Goal: Task Accomplishment & Management: Manage account settings

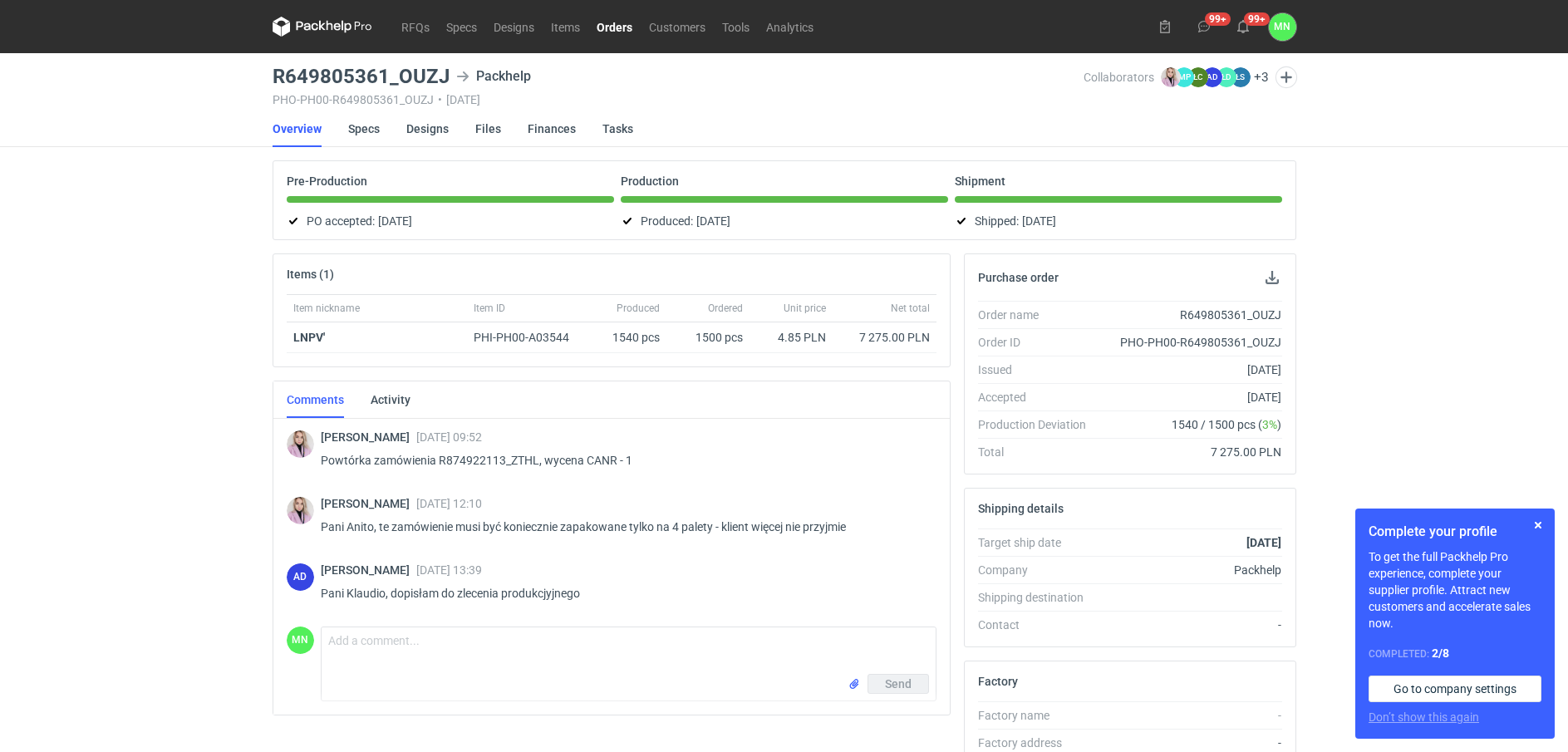
click at [603, 29] on link "Orders" at bounding box center [615, 26] width 53 height 20
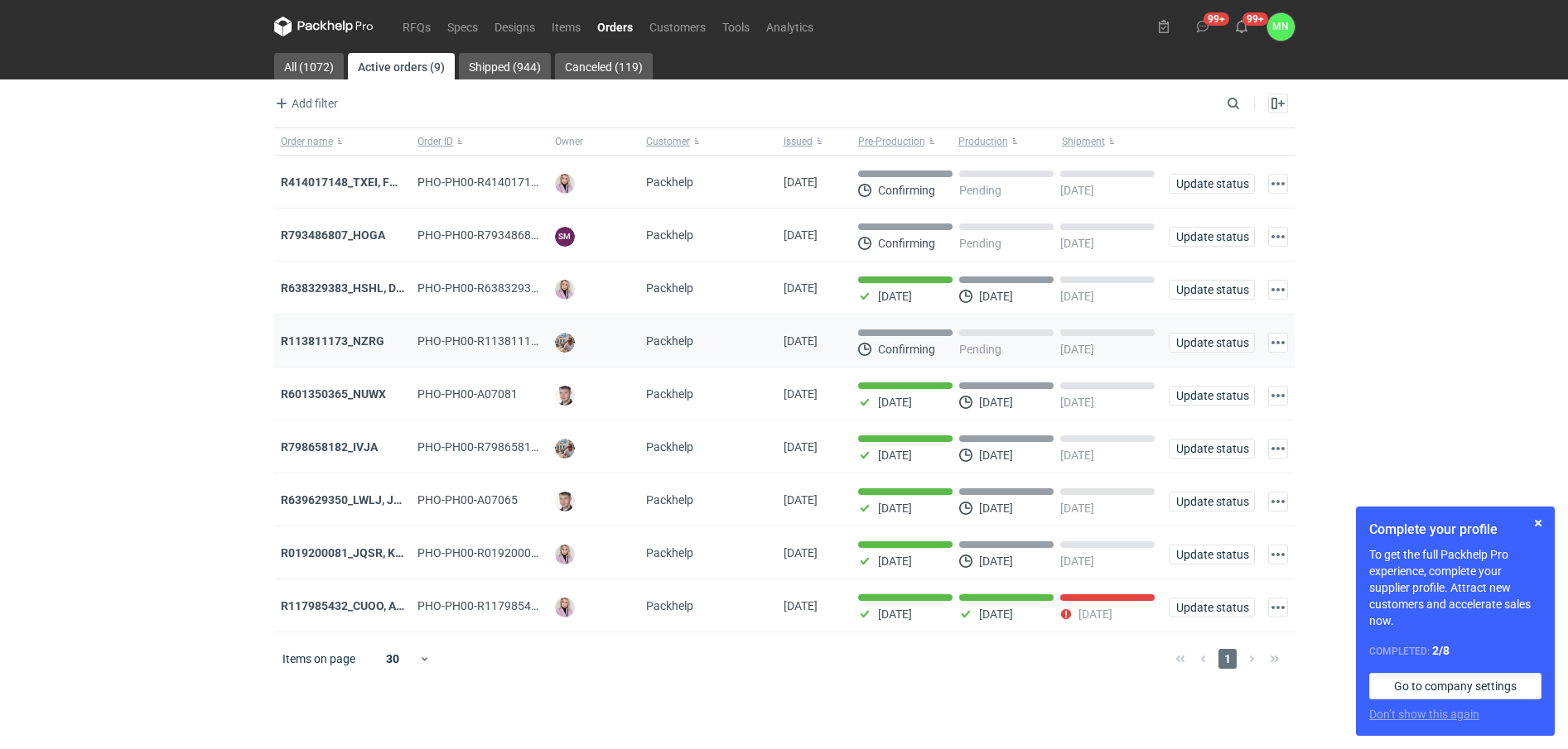
click at [319, 335] on div "R113811173_NZRG" at bounding box center [343, 341] width 124 height 17
click at [321, 338] on strong "R113811173_NZRG" at bounding box center [332, 341] width 103 height 13
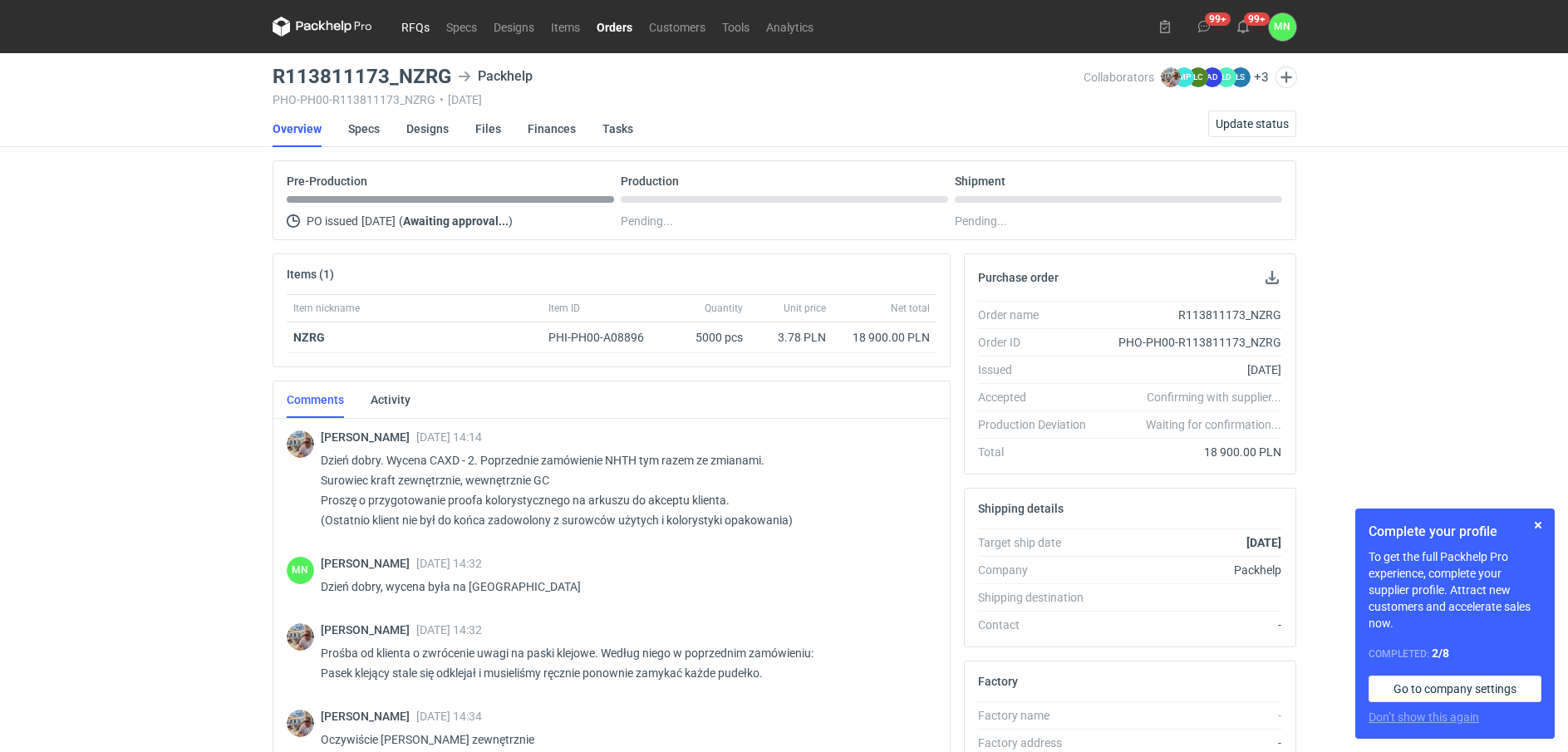
click at [407, 31] on link "RFQs" at bounding box center [415, 26] width 45 height 20
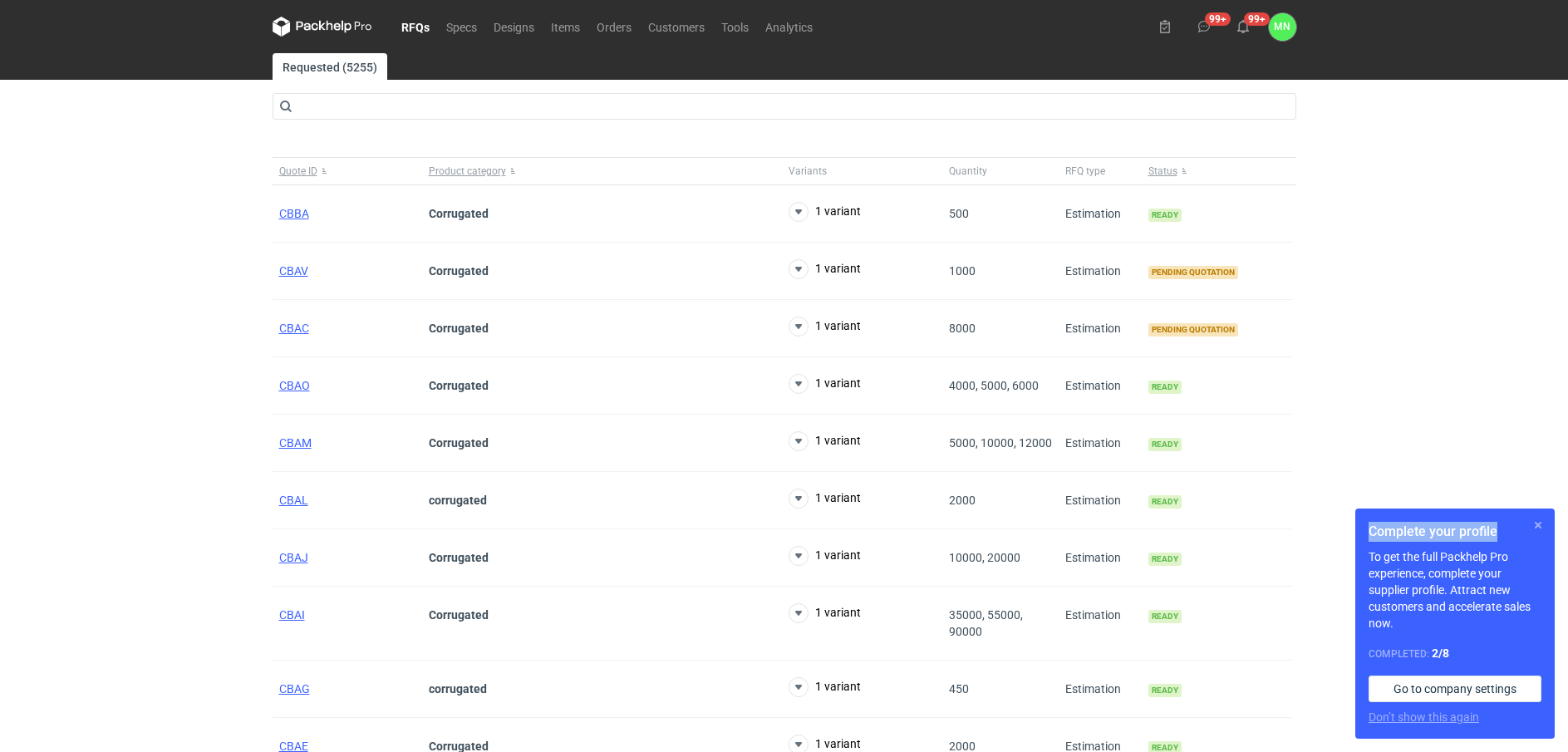
click at [1529, 518] on div "Complete your profile To get the full Packhelp Pro experience, complete your su…" at bounding box center [1455, 624] width 199 height 230
click at [618, 24] on link "Orders" at bounding box center [614, 26] width 52 height 20
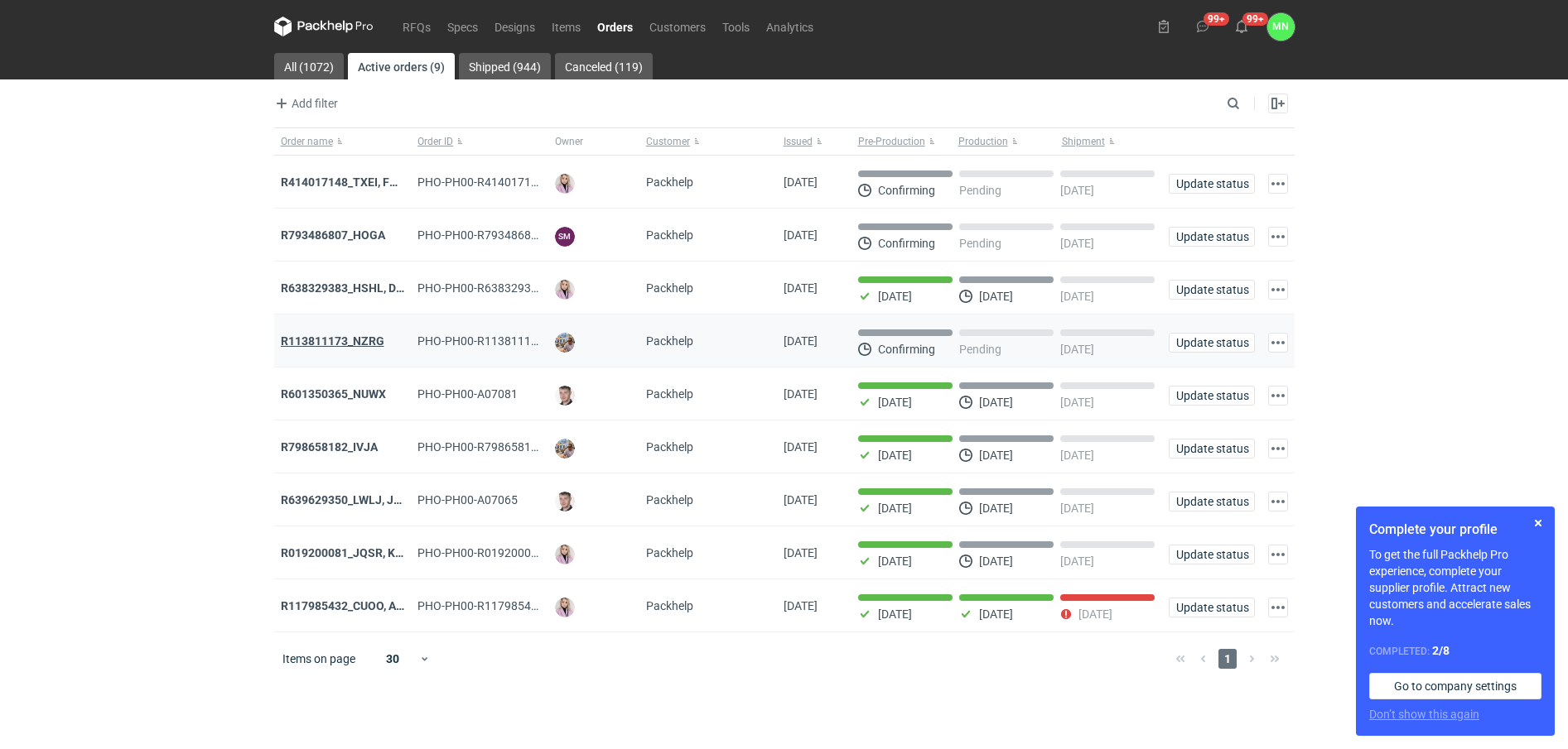
click at [339, 342] on strong "R113811173_NZRG" at bounding box center [332, 341] width 103 height 13
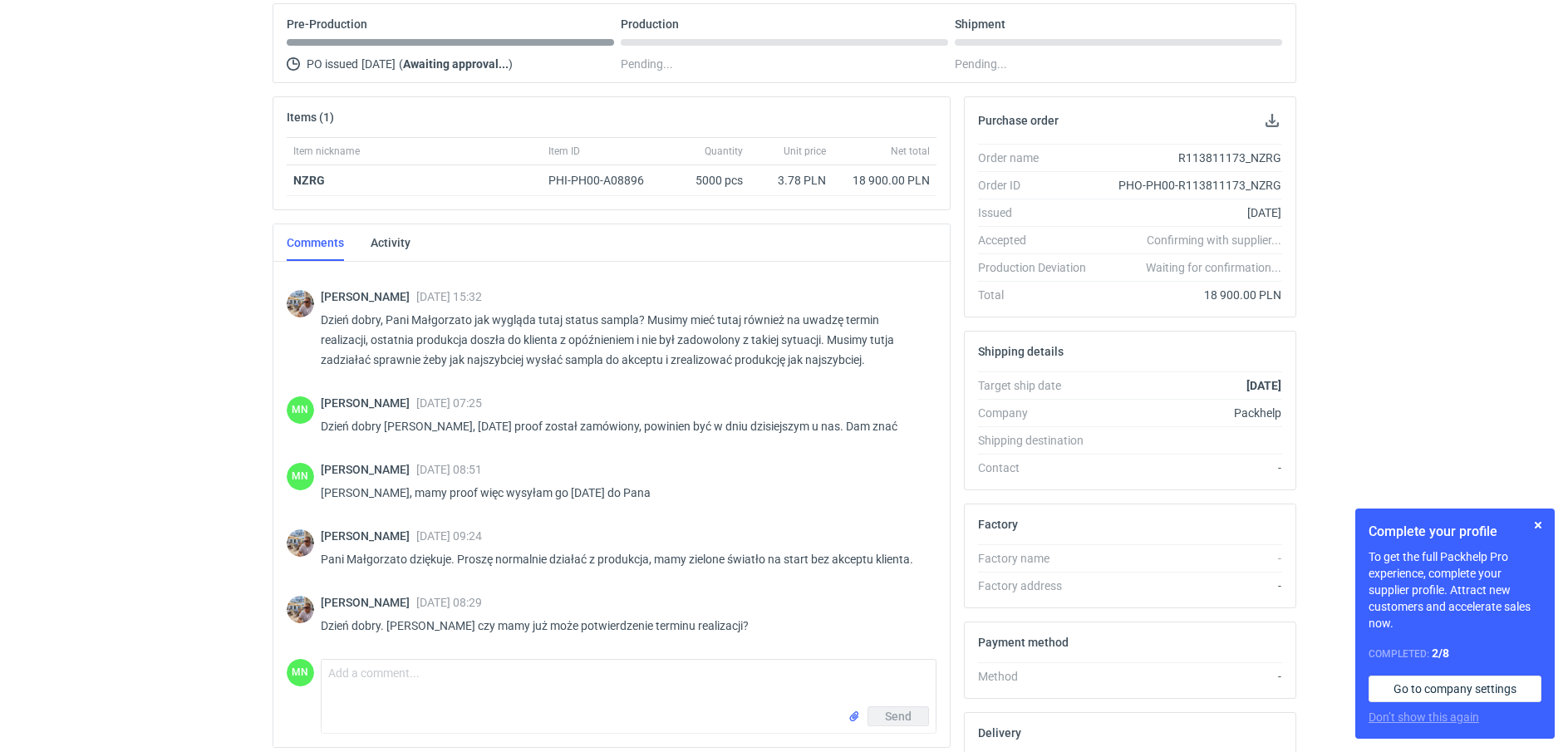
scroll to position [161, 0]
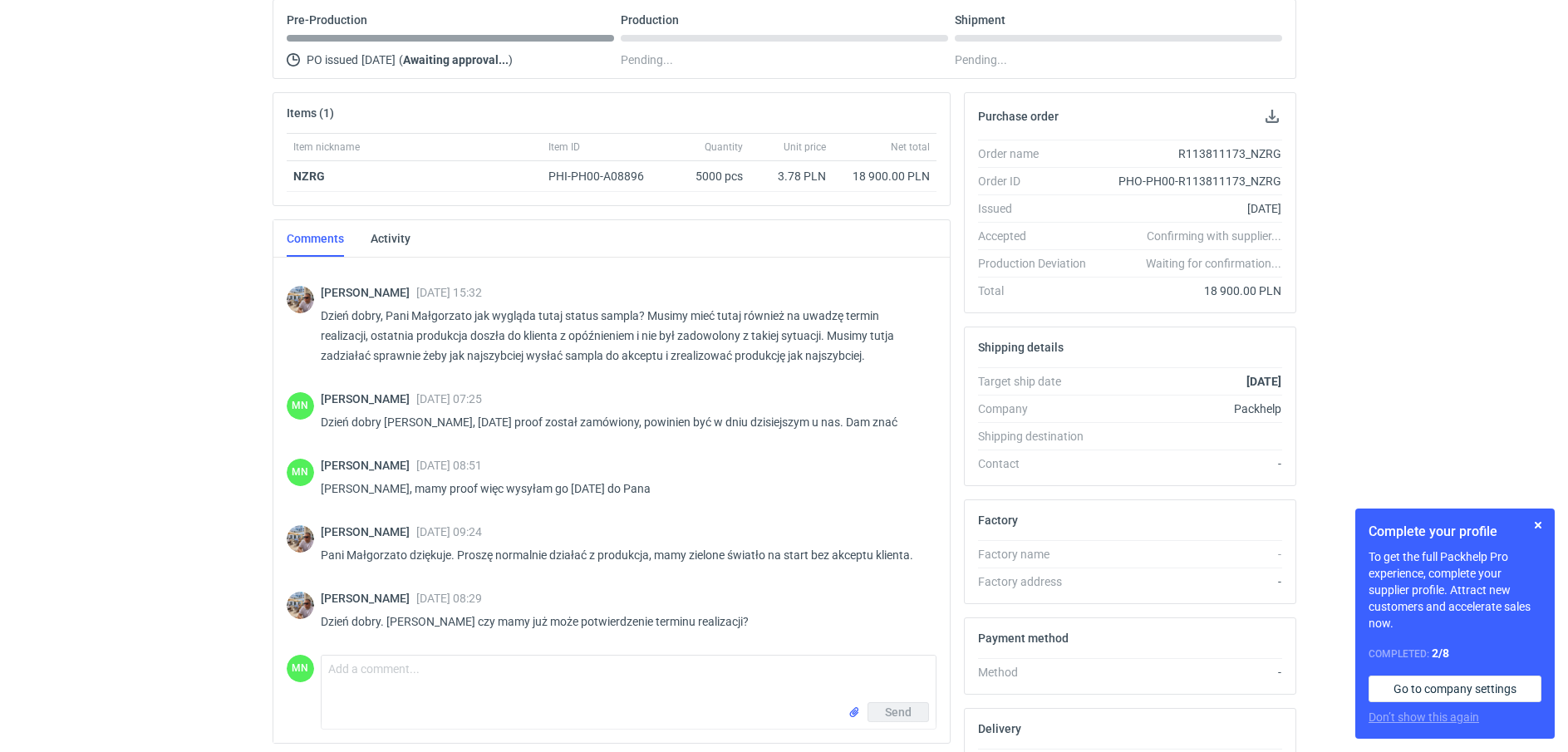
drag, startPoint x: 211, startPoint y: 421, endPoint x: 230, endPoint y: 431, distance: 21.5
click at [223, 433] on div "RFQs Specs Designs Items Orders Customers Tools Analytics 99+ 99+ MN Małgorzata…" at bounding box center [784, 214] width 1568 height 752
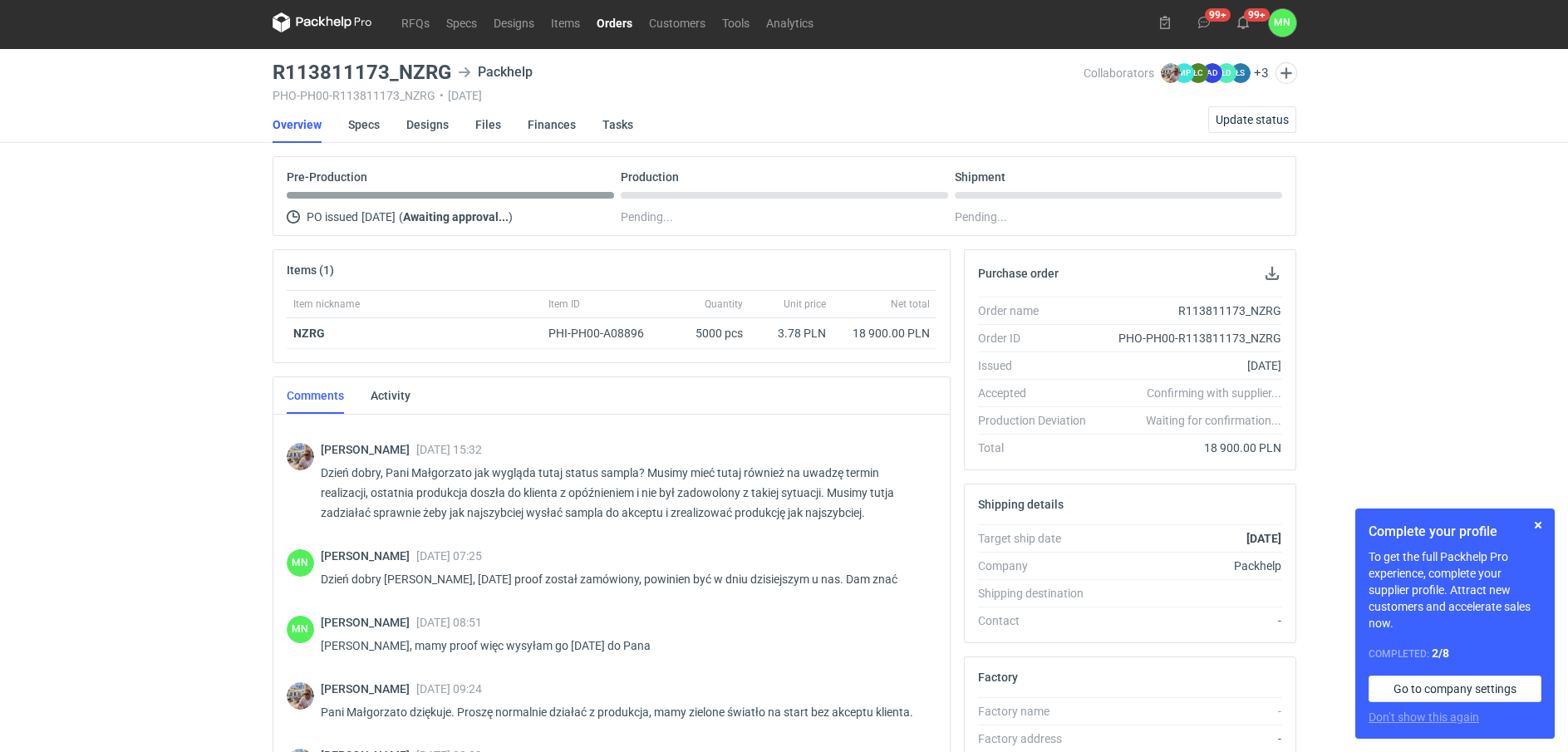
scroll to position [0, 0]
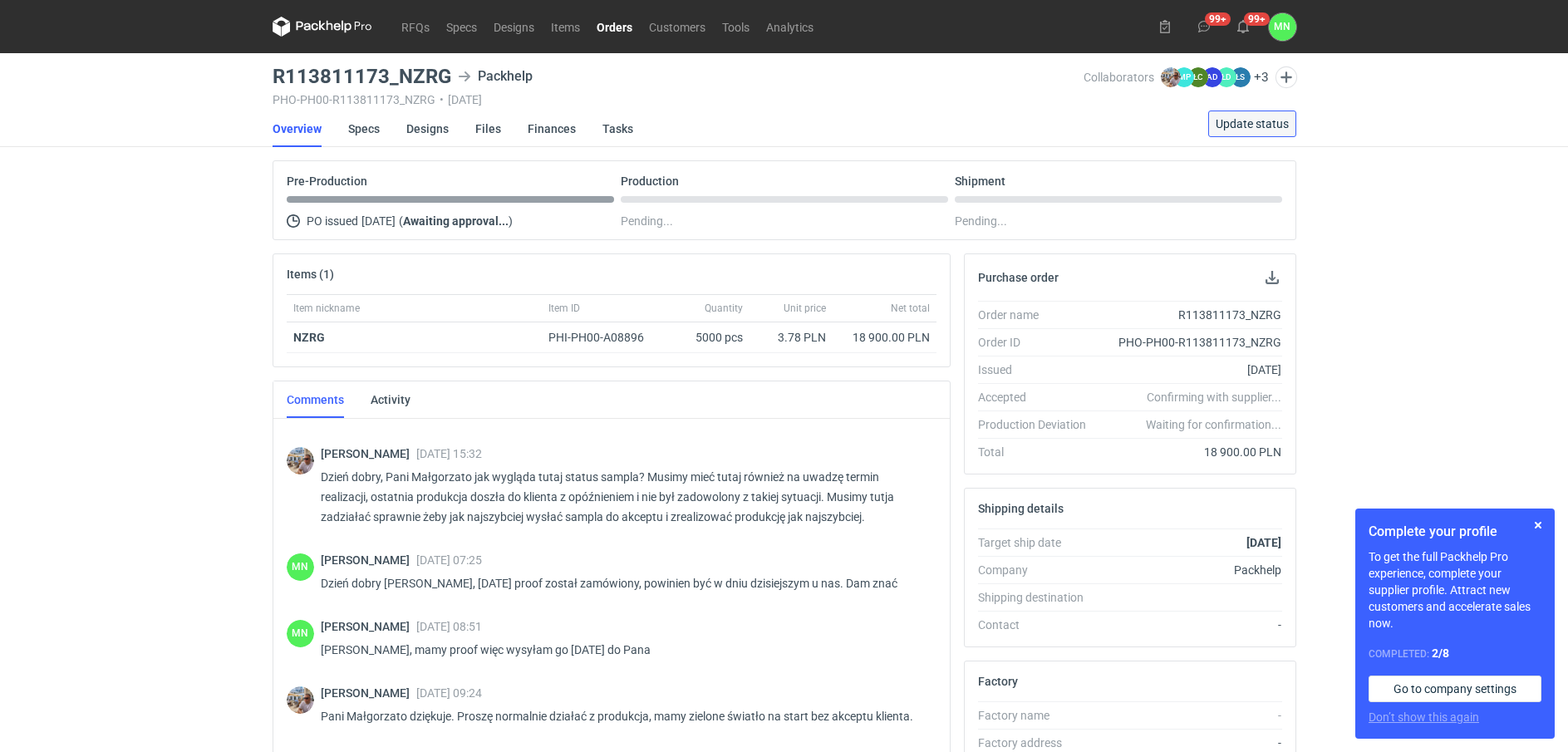
click at [1264, 119] on span "Update status" at bounding box center [1252, 123] width 73 height 11
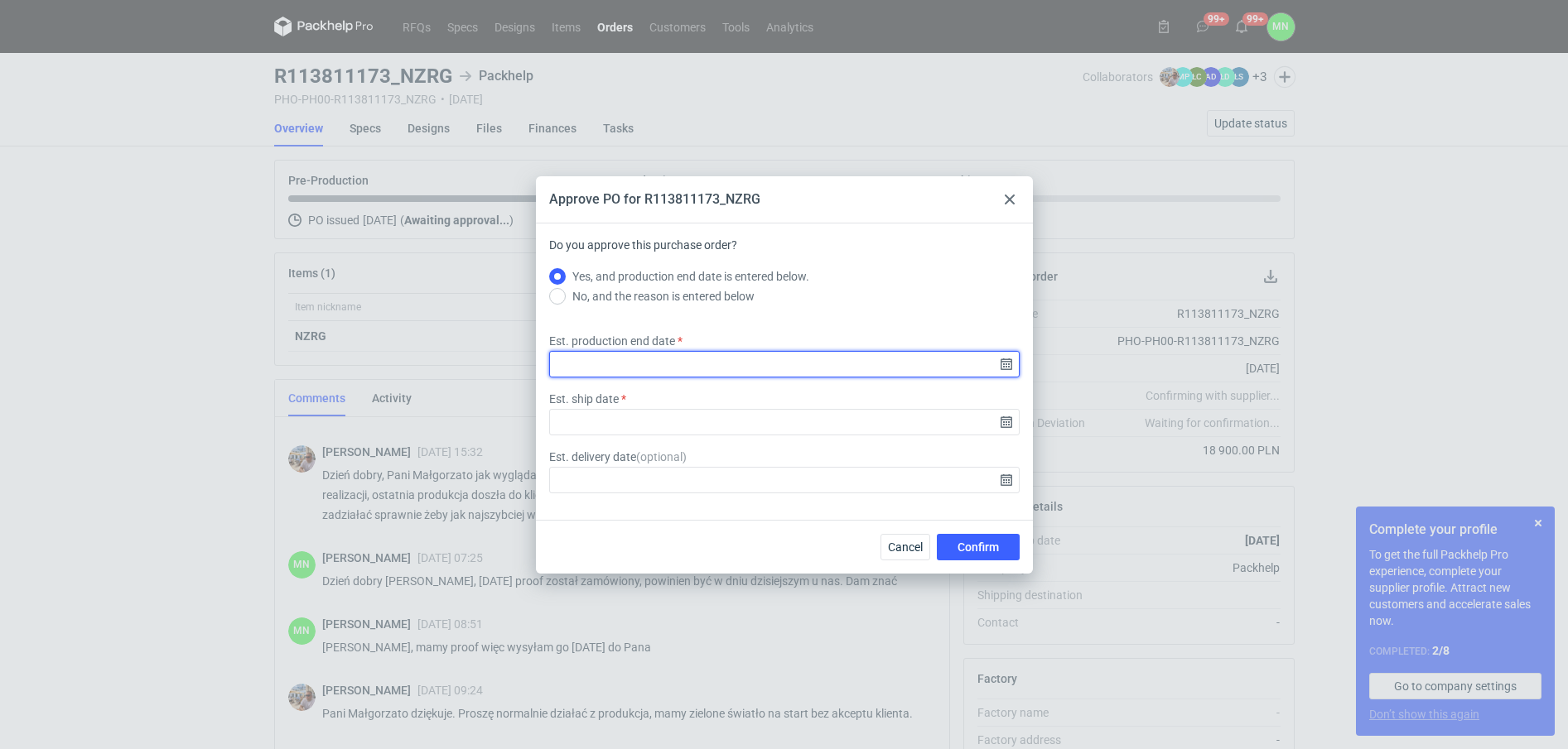
click at [1010, 371] on input "Est. production end date" at bounding box center [784, 364] width 470 height 26
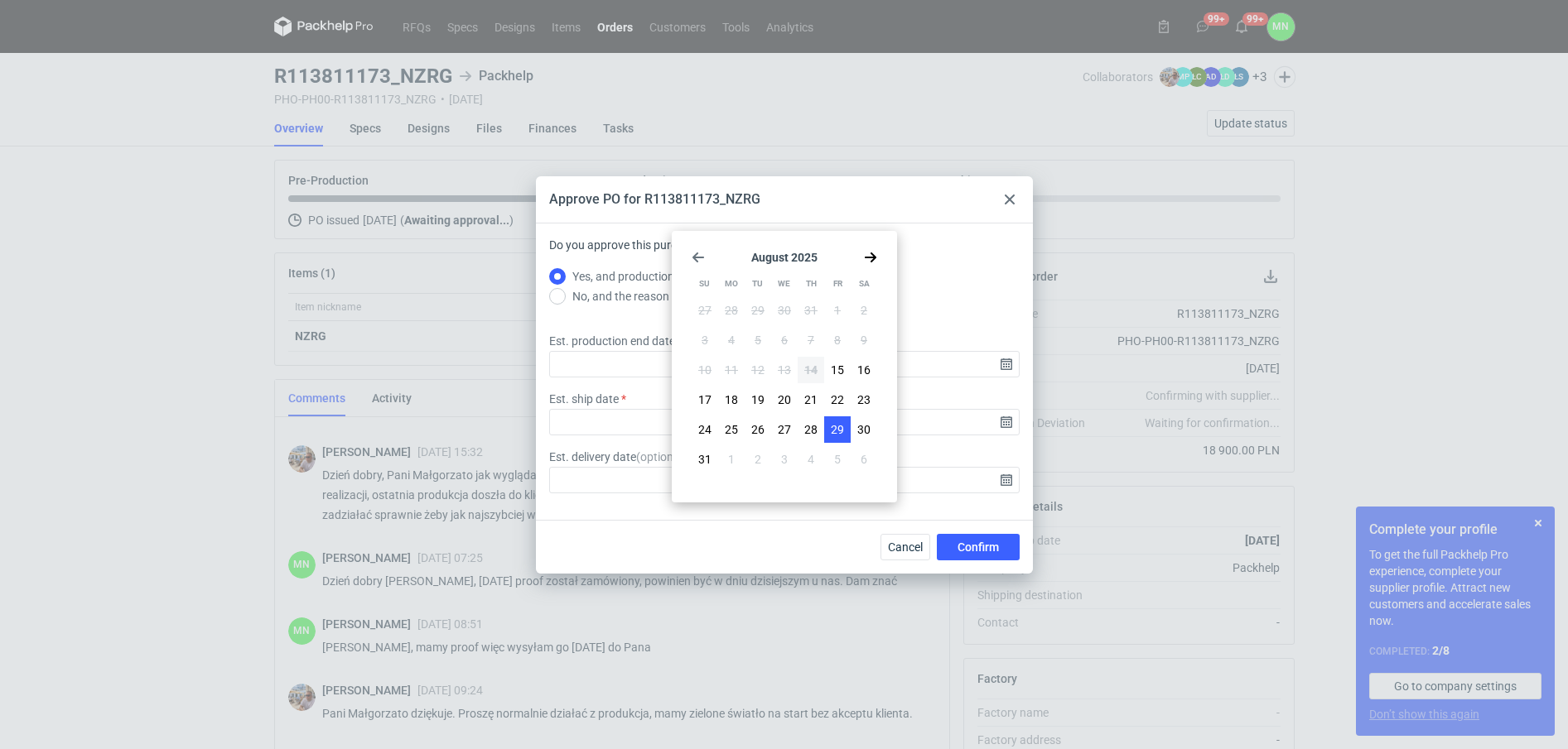
click at [840, 434] on span "29" at bounding box center [837, 429] width 13 height 17
type input "2025-08-29"
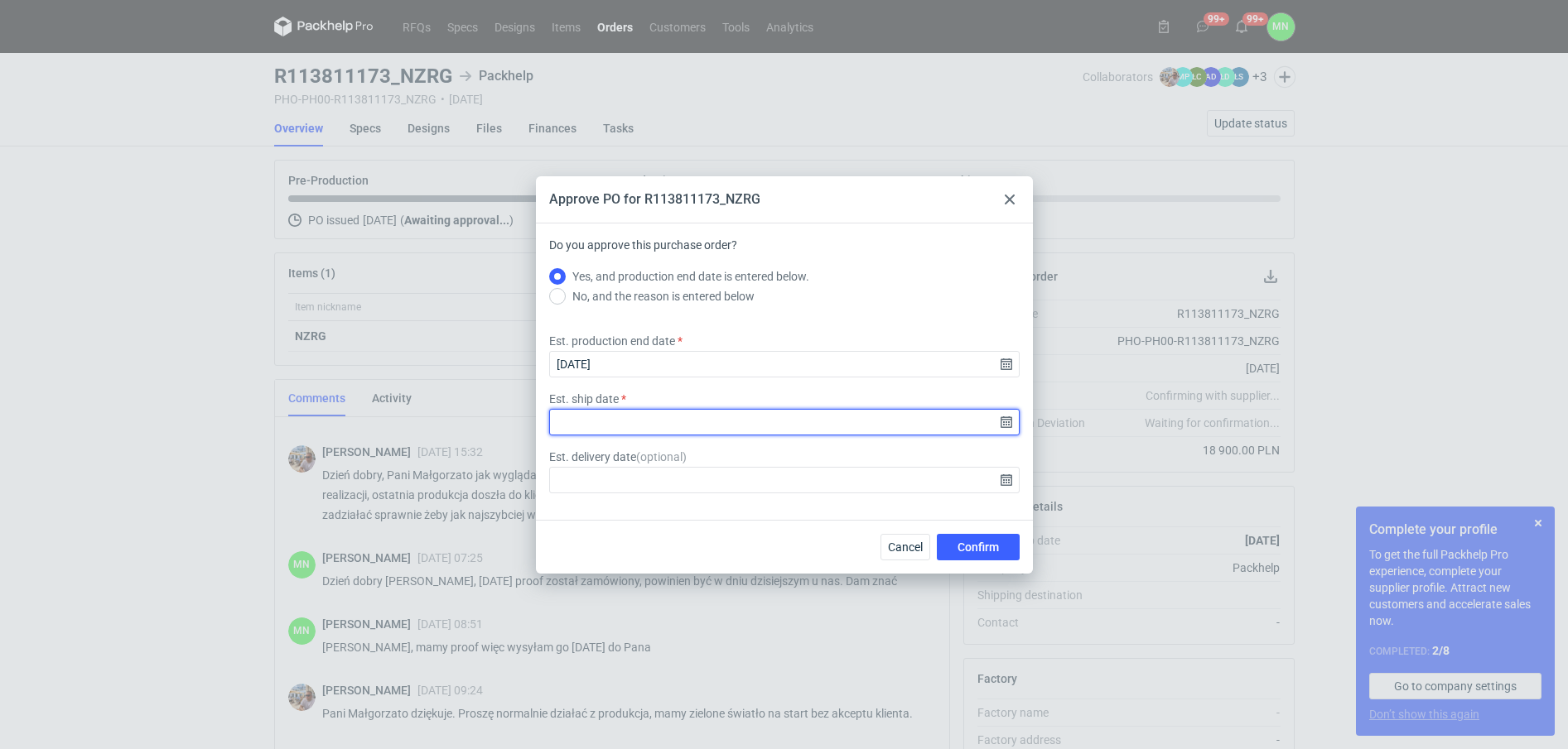
drag, startPoint x: 1009, startPoint y: 420, endPoint x: 975, endPoint y: 445, distance: 42.2
click at [1009, 420] on input "Est. ship date" at bounding box center [784, 422] width 470 height 26
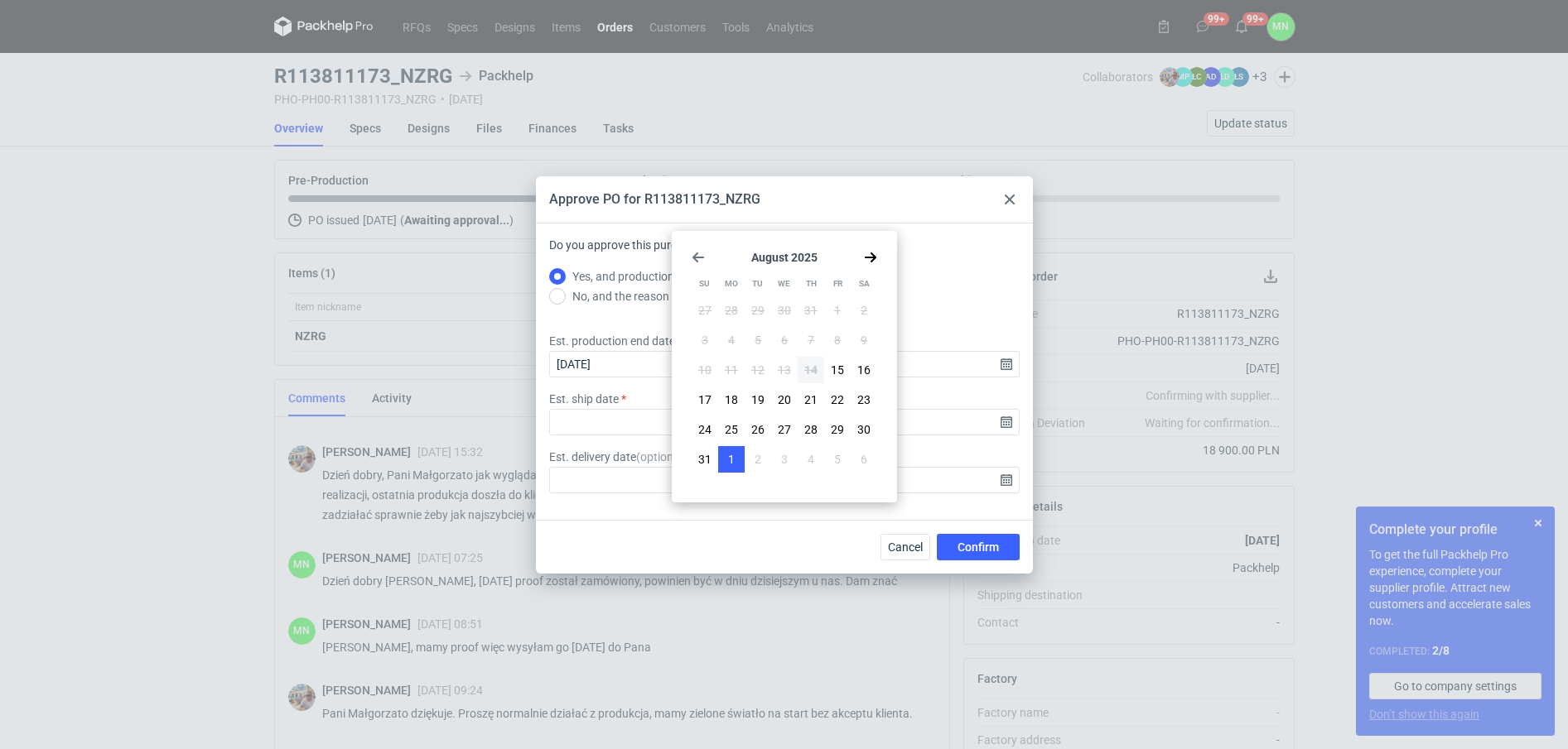
click at [728, 454] on span "1" at bounding box center [731, 459] width 7 height 17
type input "2025-09-01"
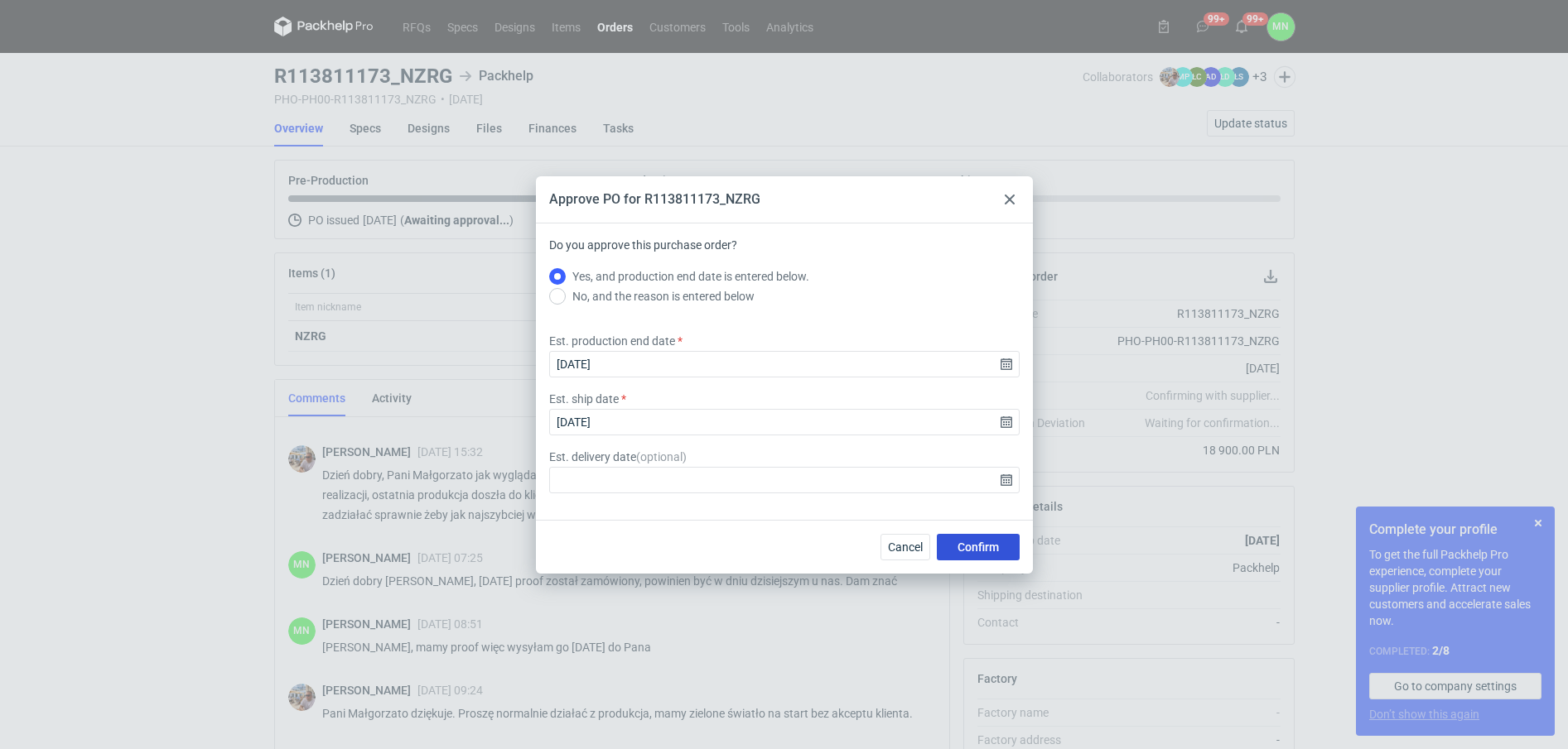
click at [989, 543] on span "Confirm" at bounding box center [978, 546] width 41 height 11
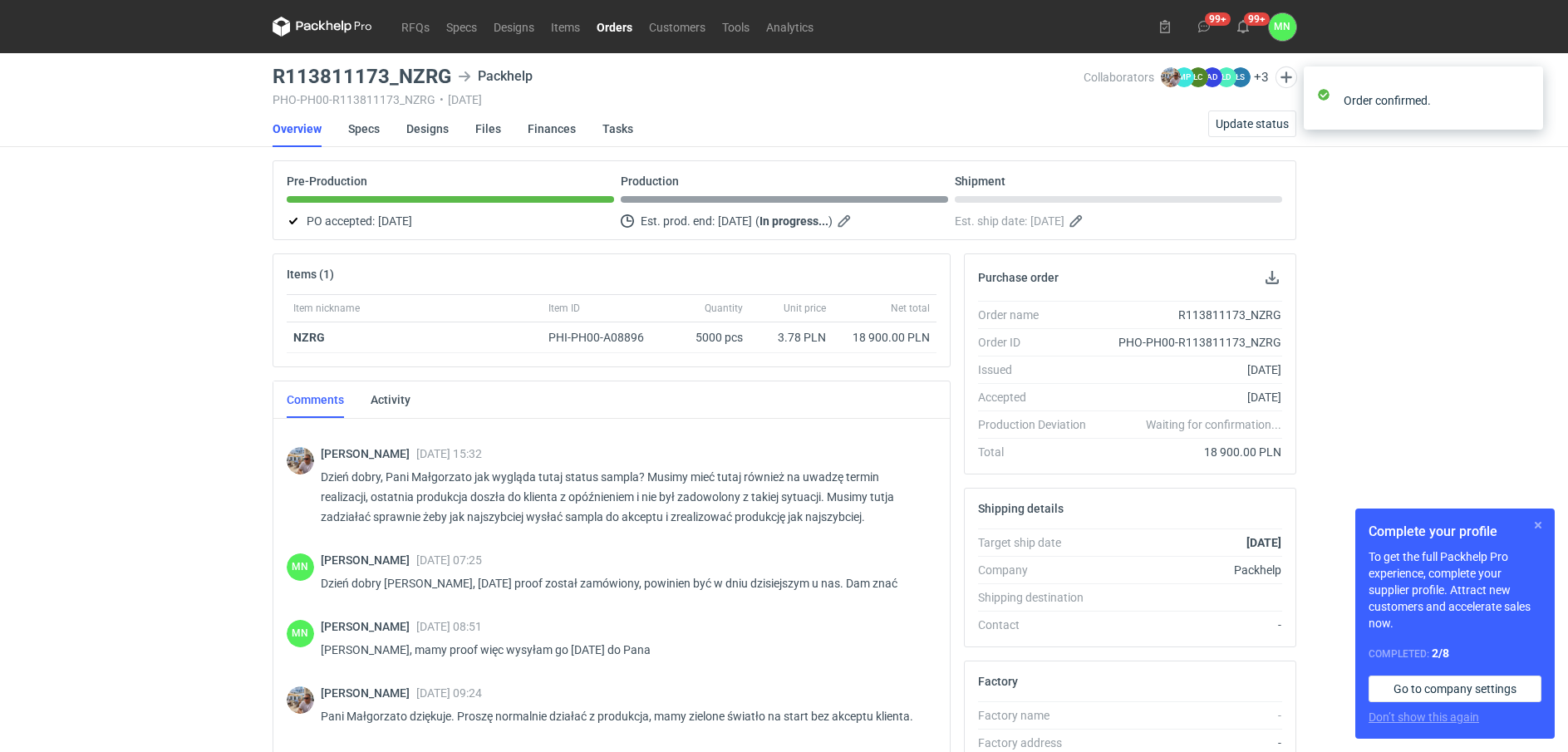
click at [1542, 521] on button "button" at bounding box center [1538, 525] width 20 height 20
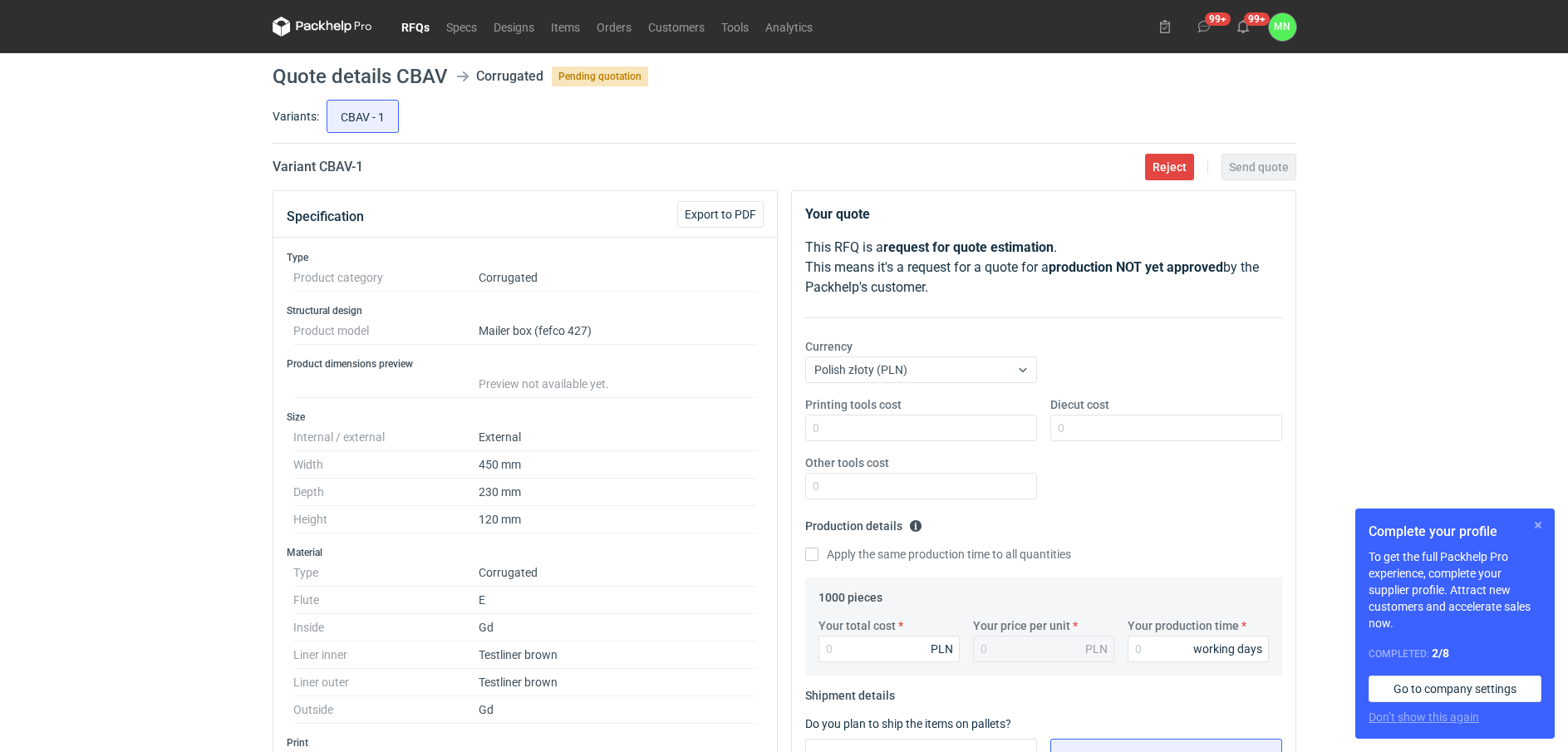
click at [1541, 519] on button "button" at bounding box center [1538, 525] width 20 height 20
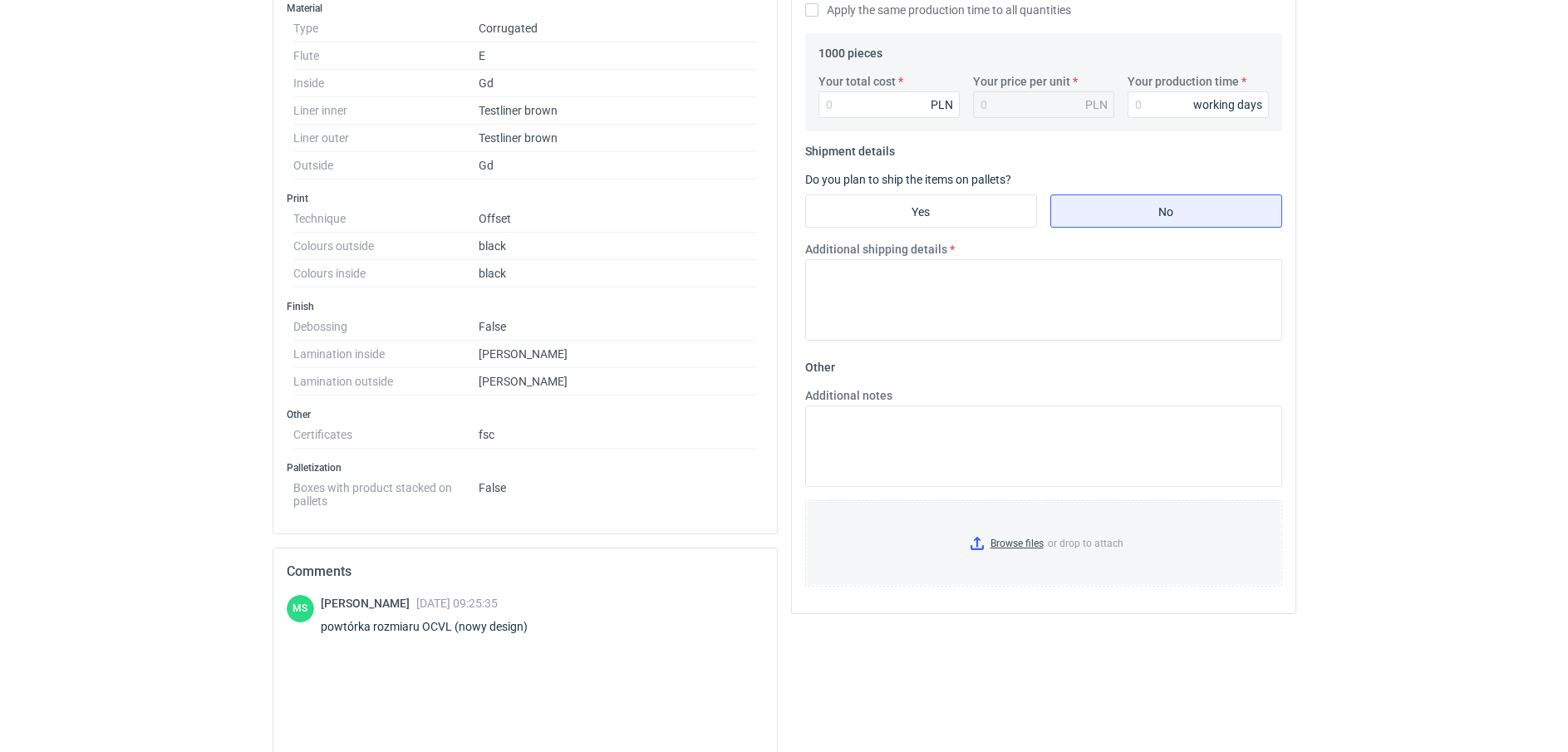
scroll to position [623, 0]
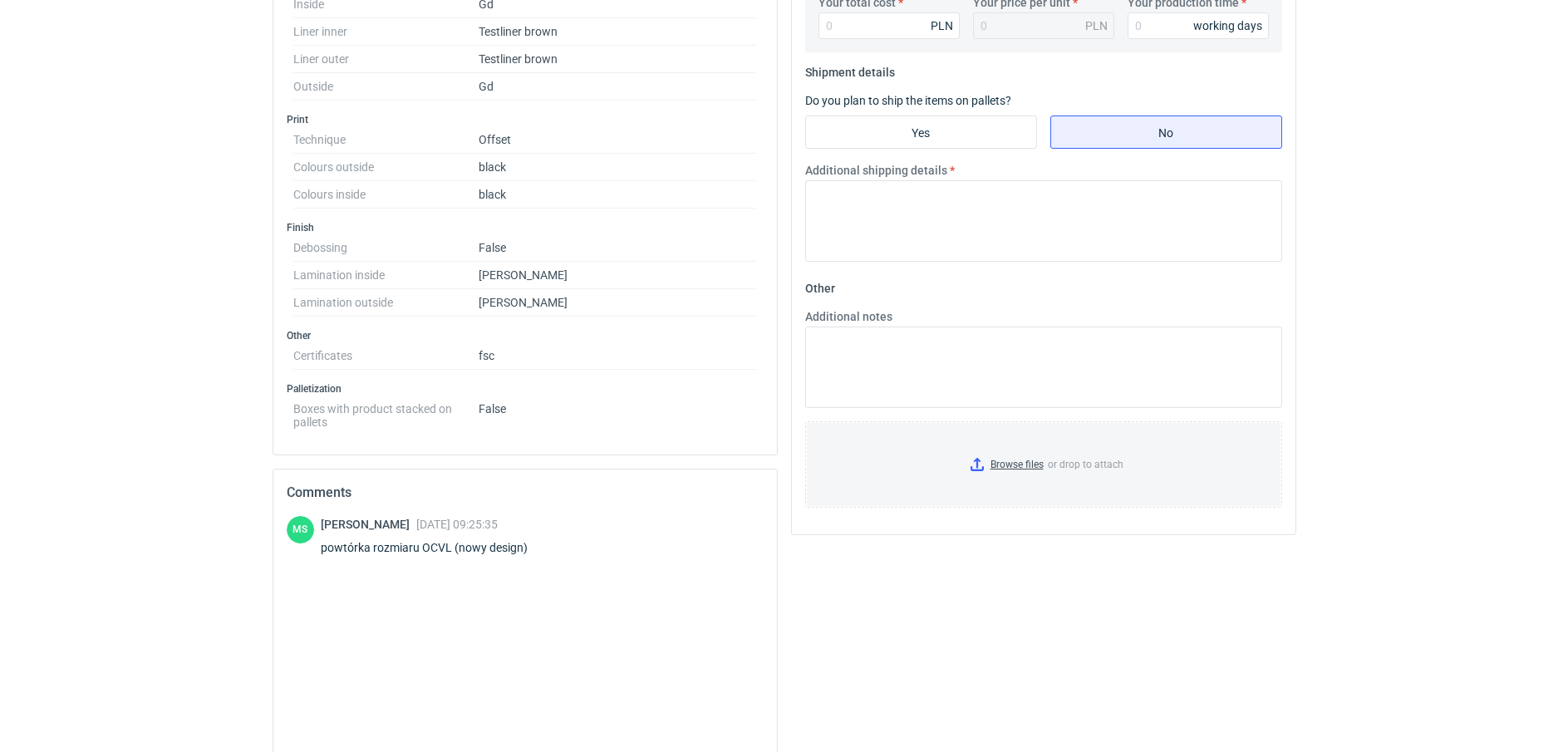
click at [444, 545] on div "powtórka rozmiaru OCVL (nowy design)" at bounding box center [434, 548] width 227 height 17
copy div "OCVL"
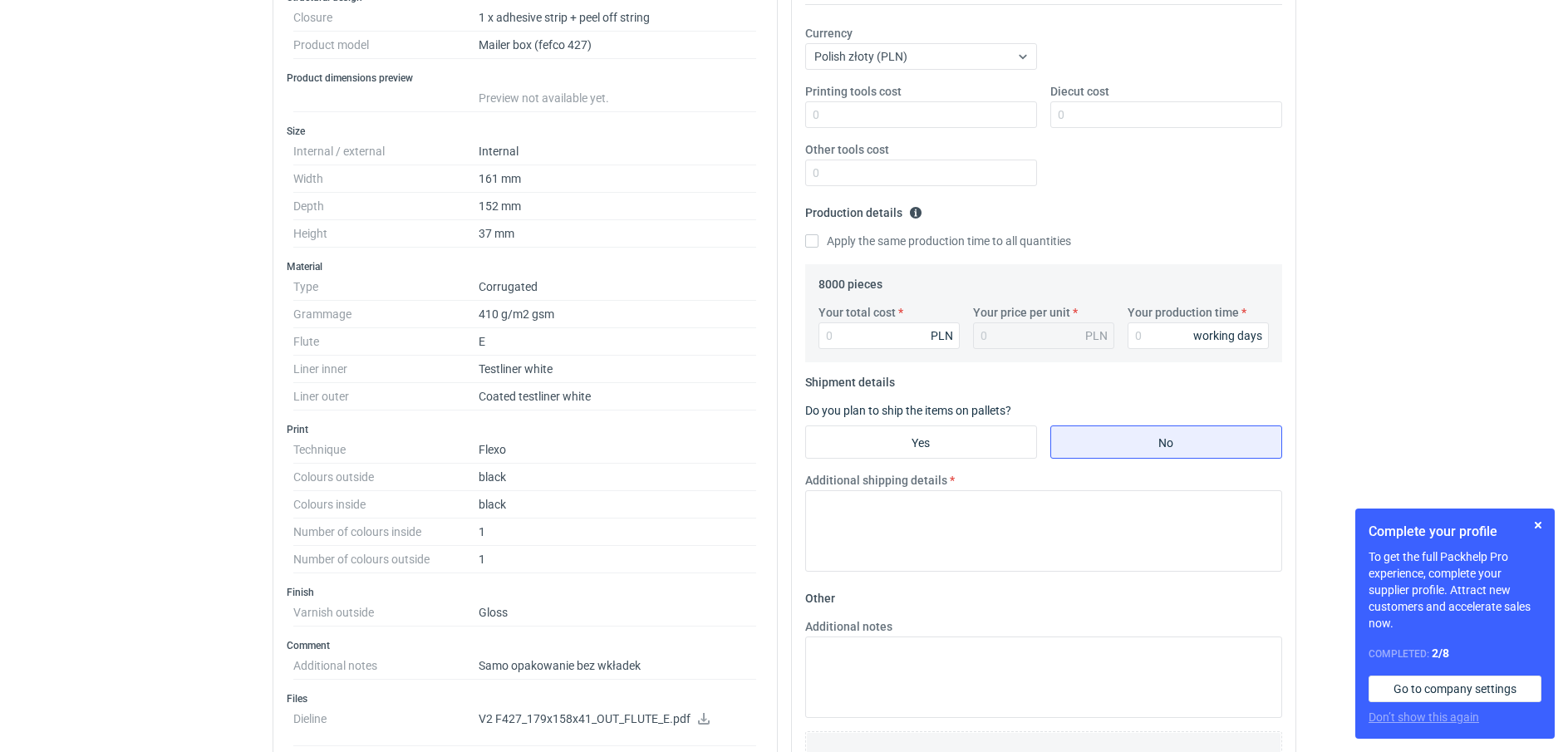
scroll to position [312, 0]
